Goal: Task Accomplishment & Management: Use online tool/utility

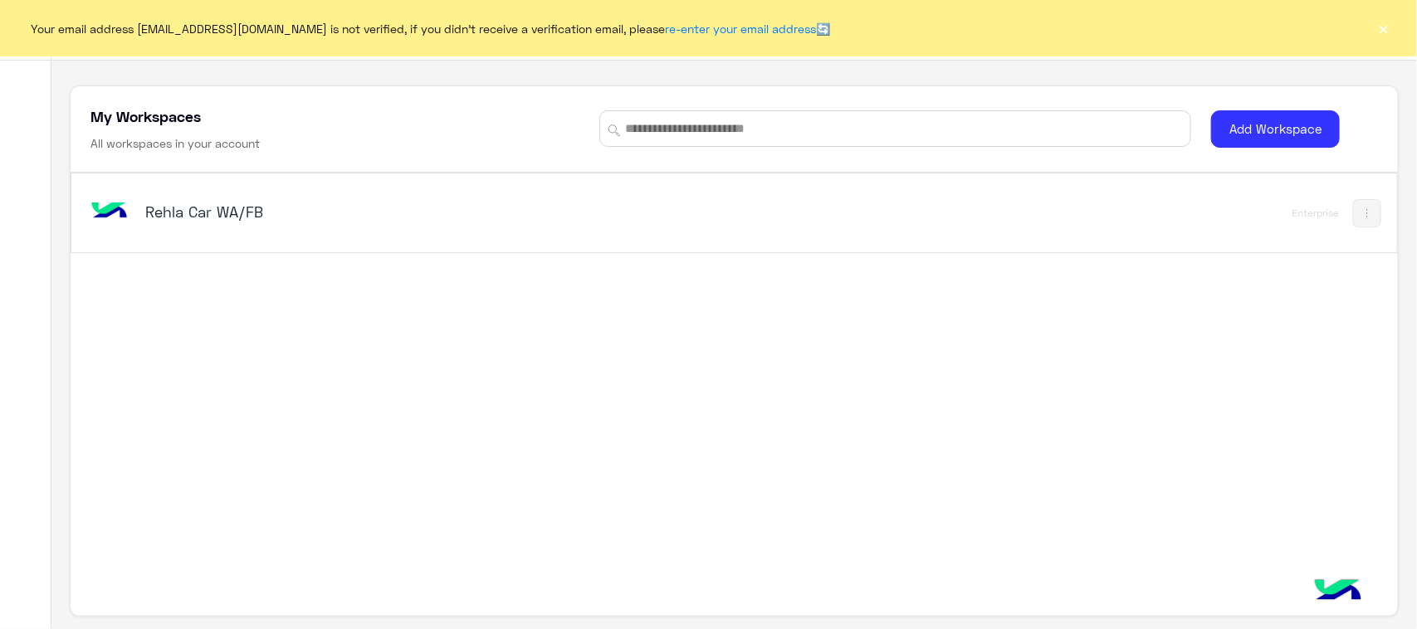
click at [183, 232] on div "Rehla Car WA/FB" at bounding box center [475, 213] width 776 height 48
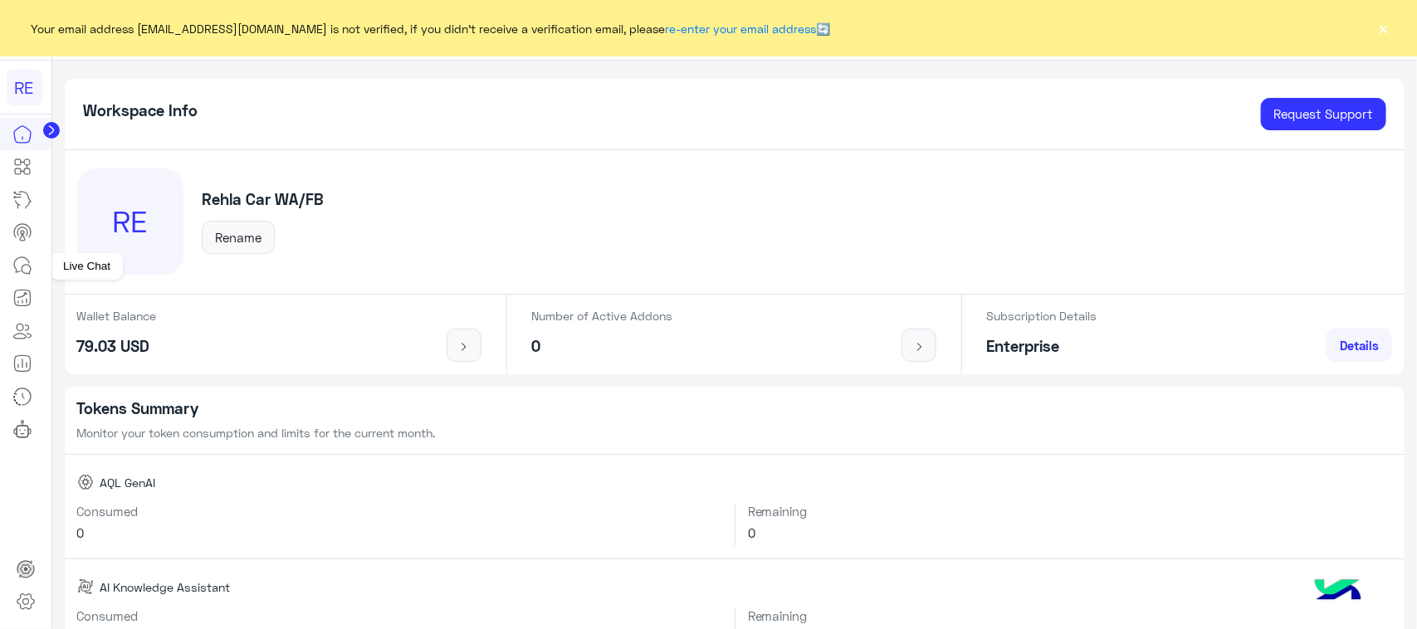
click at [26, 272] on icon at bounding box center [22, 266] width 20 height 20
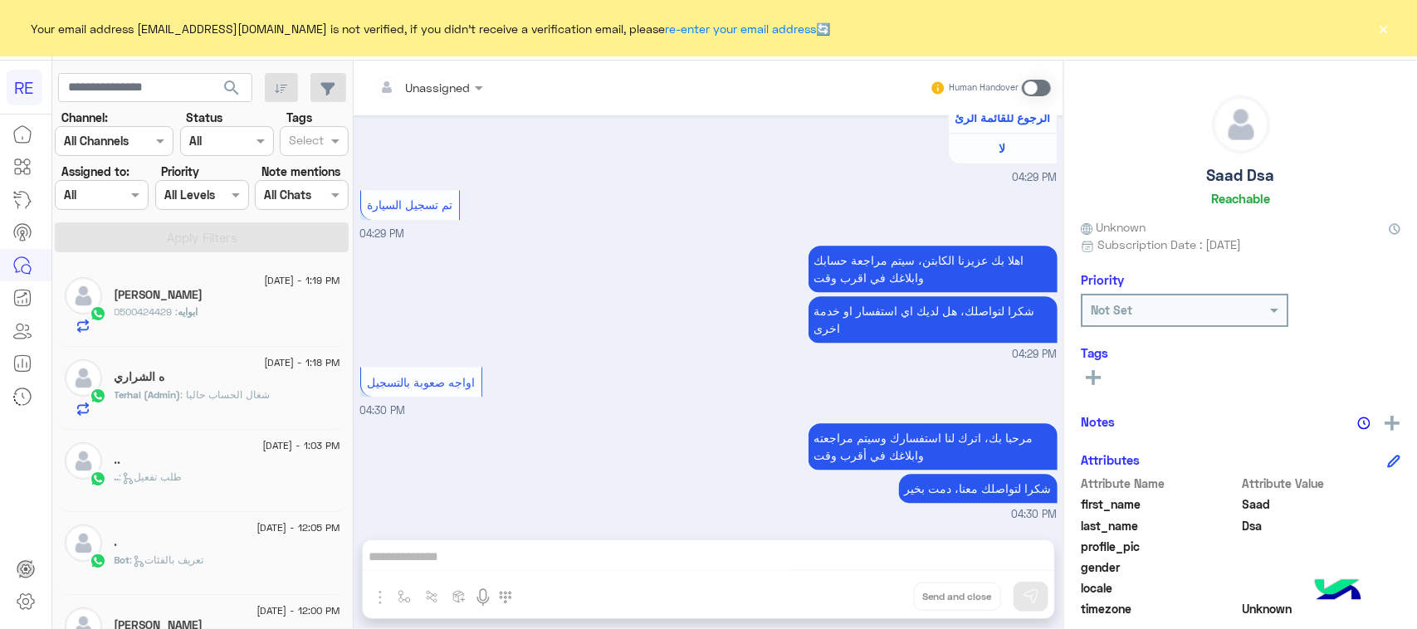
scroll to position [8, 0]
